Goal: Transaction & Acquisition: Purchase product/service

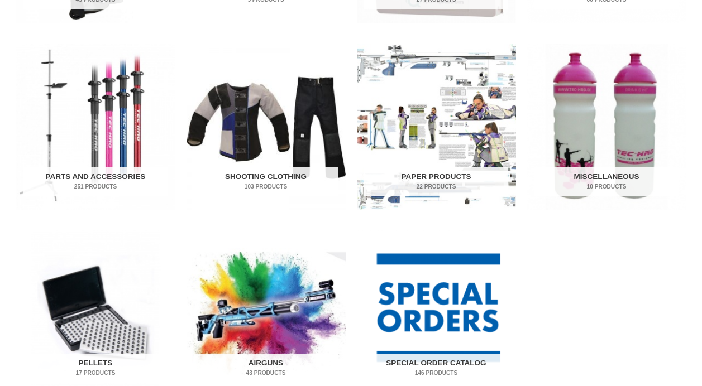
scroll to position [614, 0]
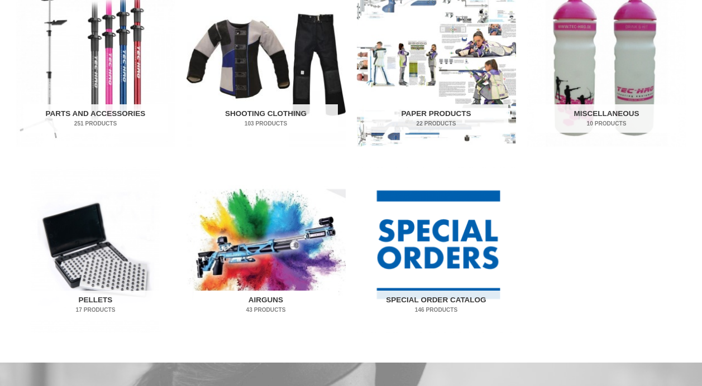
click at [278, 252] on img "Visit product category Airguns" at bounding box center [265, 250] width 159 height 166
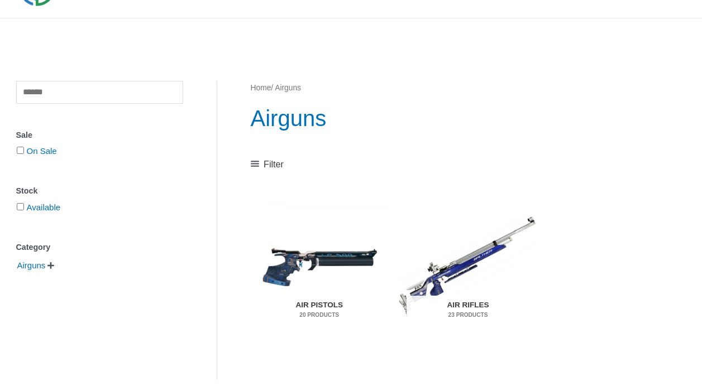
scroll to position [112, 0]
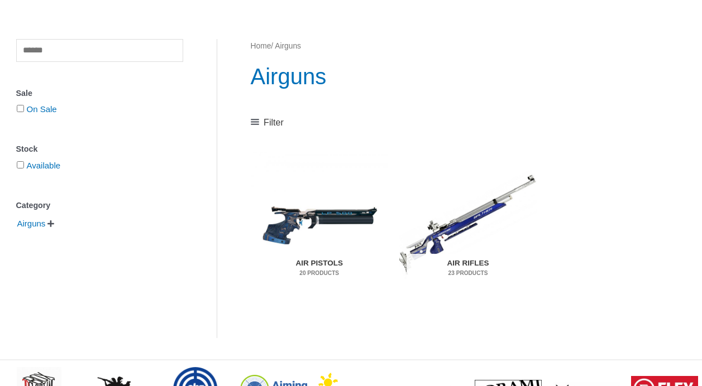
click at [303, 262] on h2 "Air Pistols 20 Products" at bounding box center [319, 268] width 122 height 29
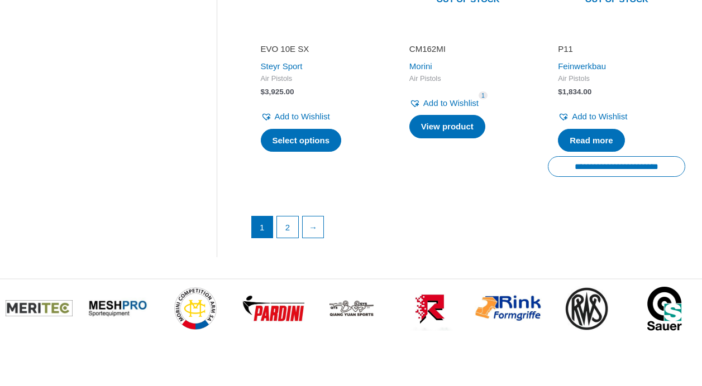
scroll to position [1730, 0]
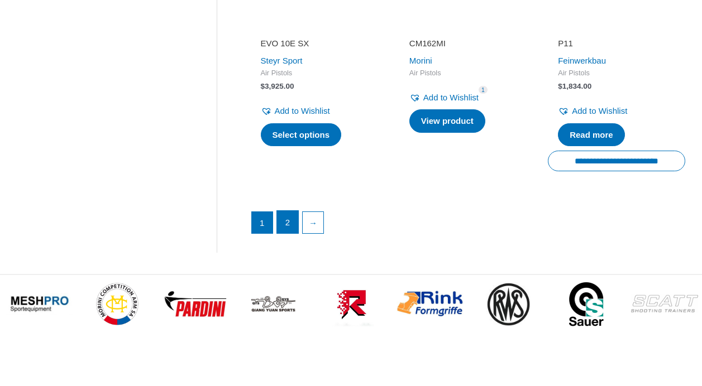
click at [287, 217] on link "2" at bounding box center [287, 222] width 21 height 22
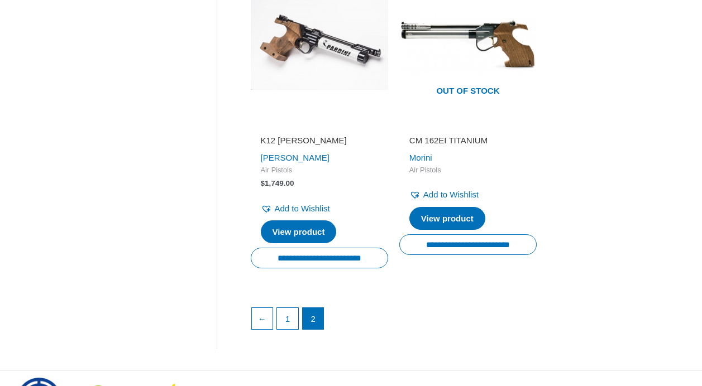
scroll to position [726, 0]
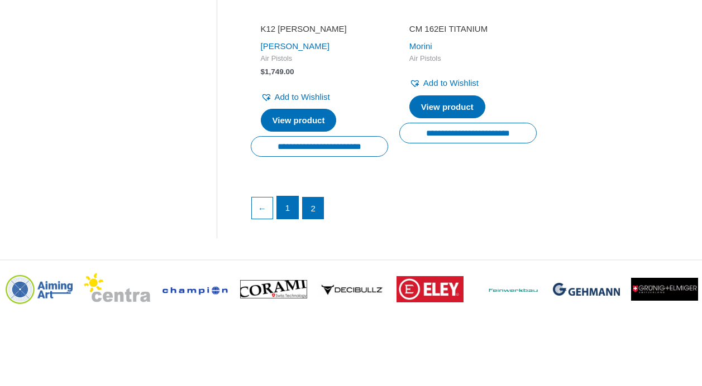
click at [298, 200] on link "1" at bounding box center [287, 207] width 21 height 22
click at [287, 208] on link "1" at bounding box center [287, 207] width 21 height 22
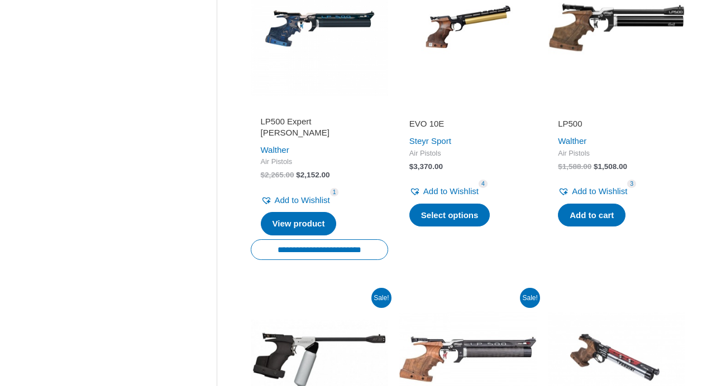
scroll to position [614, 0]
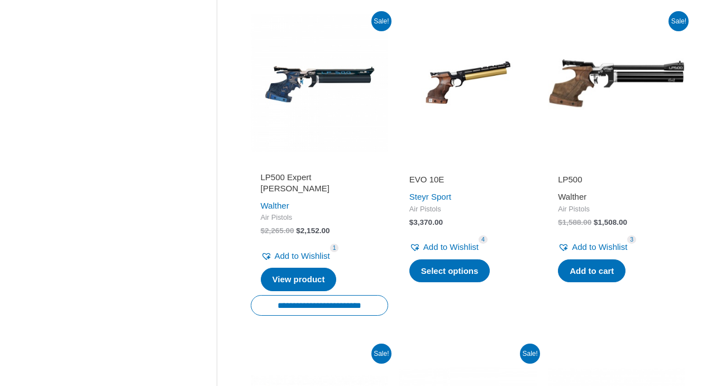
click at [571, 196] on link "Walther" at bounding box center [572, 196] width 28 height 9
